Goal: Check status

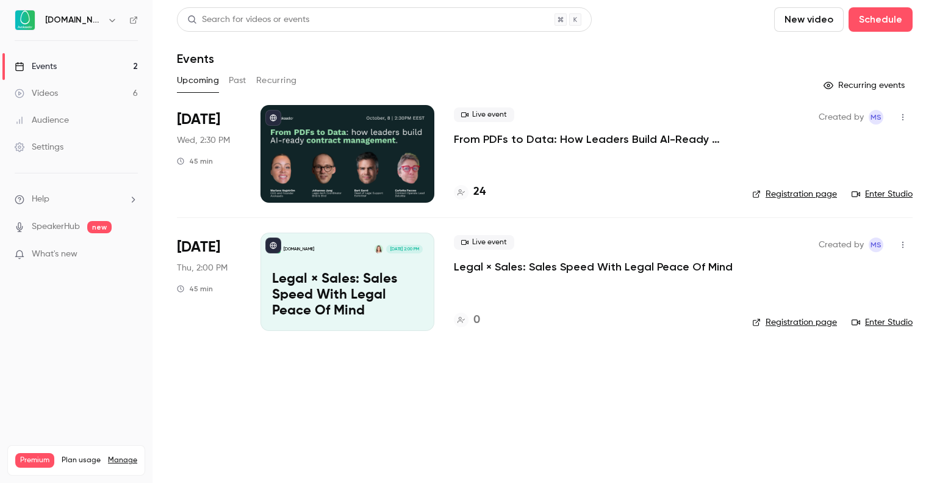
click at [568, 139] on p "From PDFs to Data: How Leaders Build AI-Ready Contract Management." at bounding box center [593, 139] width 279 height 15
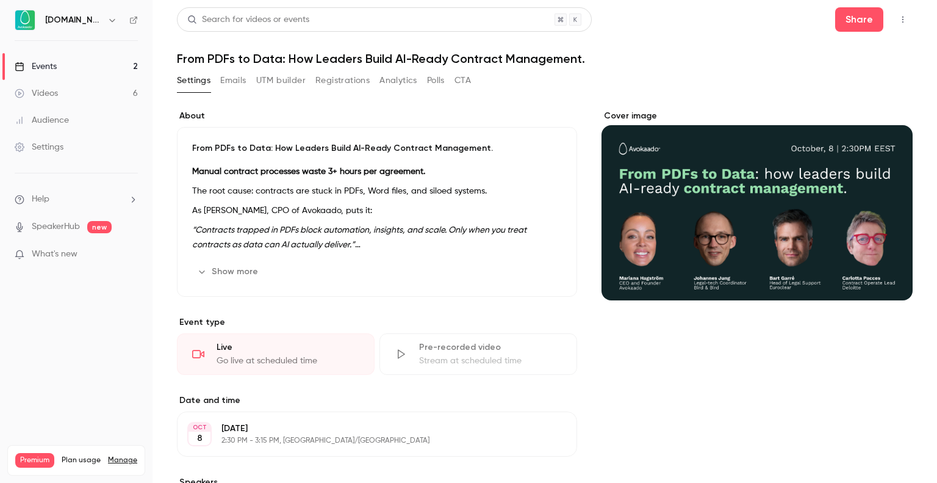
click at [336, 85] on button "Registrations" at bounding box center [343, 81] width 54 height 20
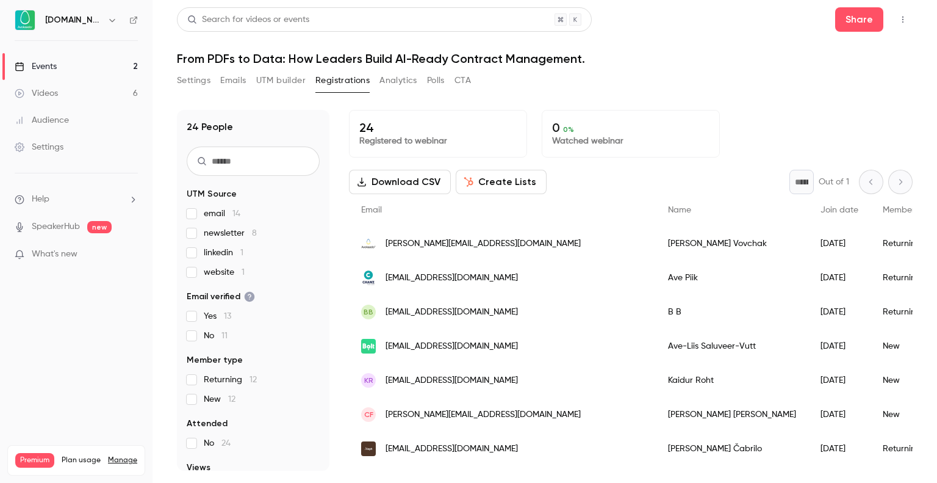
click at [197, 253] on label "linkedin 1" at bounding box center [253, 253] width 133 height 12
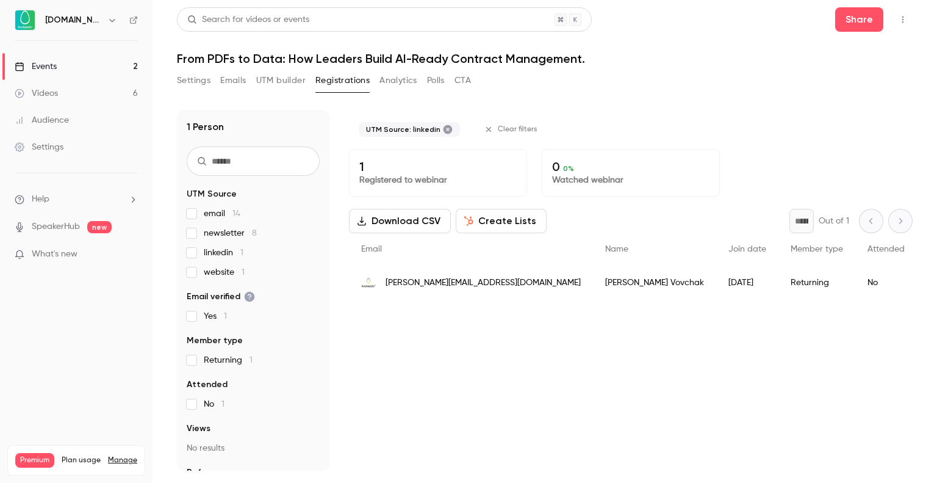
click at [197, 253] on label "linkedin 1" at bounding box center [253, 253] width 133 height 12
